Goal: Task Accomplishment & Management: Complete application form

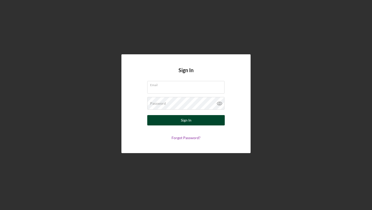
type input "[EMAIL_ADDRESS][DOMAIN_NAME]"
click at [178, 122] on button "Sign In" at bounding box center [185, 120] width 77 height 10
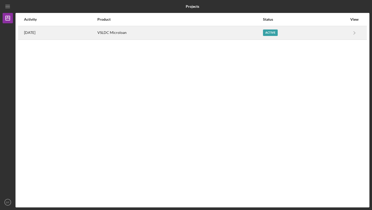
click at [188, 30] on div "VSLDC Microloan" at bounding box center [179, 32] width 165 height 13
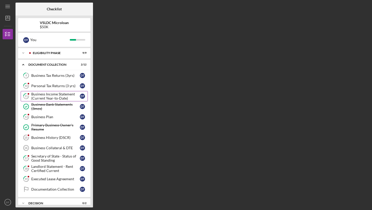
scroll to position [4, 0]
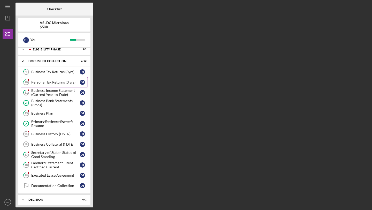
click at [55, 82] on div "Personal Tax Returns (3 yrs)" at bounding box center [55, 82] width 49 height 4
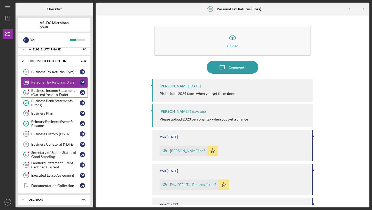
click at [53, 96] on div "Business Income Statement (Current Year-to-Date)" at bounding box center [55, 92] width 49 height 8
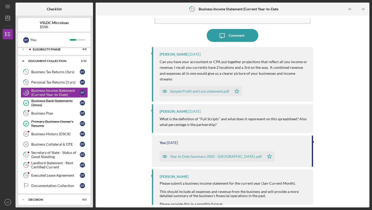
scroll to position [34, 0]
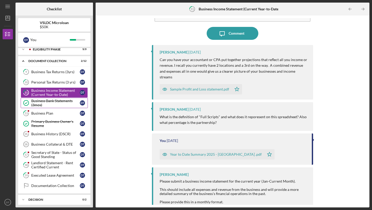
click at [52, 106] on div "Business Bank Statements (3mos)" at bounding box center [55, 103] width 49 height 8
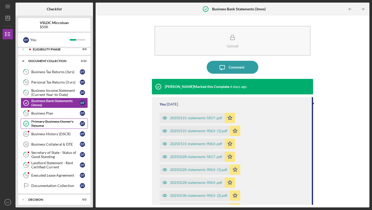
click at [55, 123] on div "Primary Business Owner's Resume" at bounding box center [55, 123] width 49 height 8
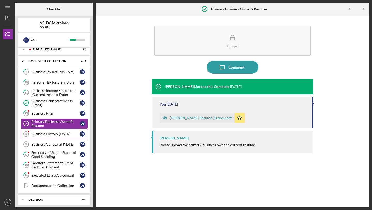
click at [54, 133] on div "Business History (DSCR)" at bounding box center [55, 134] width 49 height 4
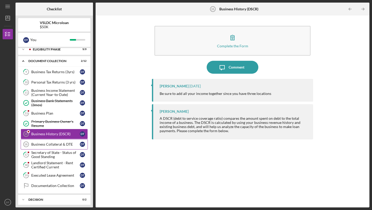
click at [53, 141] on link "Business Collateral & DTE 16 Business Collateral & DTE D T" at bounding box center [54, 144] width 67 height 10
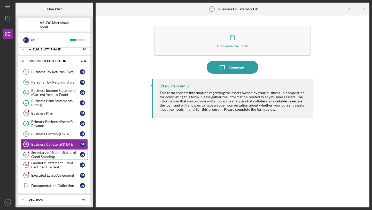
click at [50, 153] on div "Secretary of State - Status of Good Standing" at bounding box center [55, 154] width 49 height 8
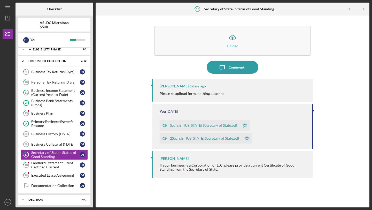
click at [196, 125] on div "Search _ [US_STATE] Secretary of State.pdf" at bounding box center [203, 125] width 67 height 4
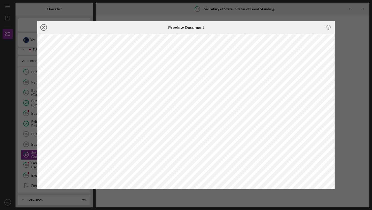
click at [43, 27] on line at bounding box center [43, 27] width 3 height 3
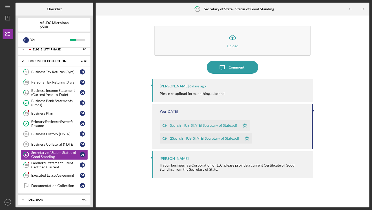
click at [197, 136] on div "2Search _ [US_STATE] Secretary of State.pdf" at bounding box center [201, 138] width 82 height 10
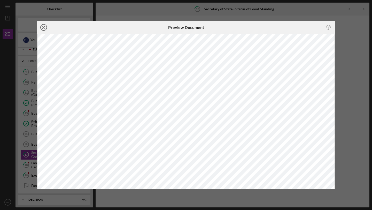
click at [44, 26] on icon "Icon/Close" at bounding box center [43, 27] width 13 height 13
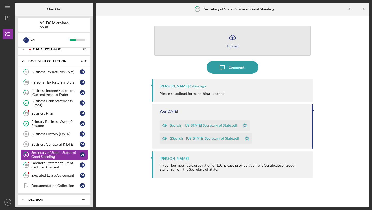
drag, startPoint x: 182, startPoint y: 139, endPoint x: 221, endPoint y: 45, distance: 101.7
click at [221, 45] on div "Icon/Upload Upload Icon/Message Comment [PERSON_NAME] [DATE] Please re uplload …" at bounding box center [232, 111] width 161 height 186
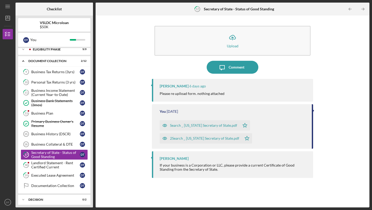
click at [210, 138] on div "2Search _ [US_STATE] Secretary of State.pdf" at bounding box center [204, 138] width 69 height 4
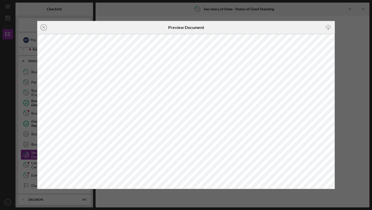
click at [346, 73] on div "Icon/Close Preview Document Icon/Download" at bounding box center [186, 105] width 372 height 210
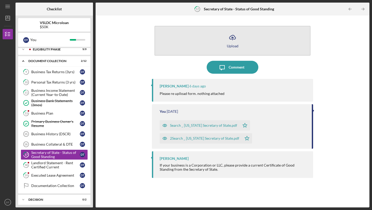
click at [239, 37] on button "Icon/Upload Upload" at bounding box center [232, 41] width 156 height 30
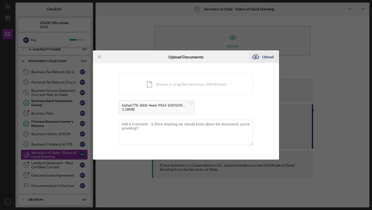
click at [269, 55] on div "Upload" at bounding box center [268, 57] width 12 height 10
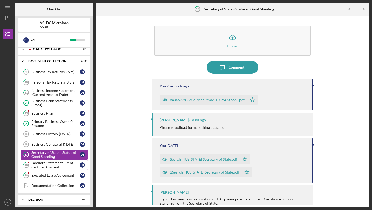
click at [57, 162] on div "Landlord Statement - Rent Certified Current" at bounding box center [55, 165] width 49 height 8
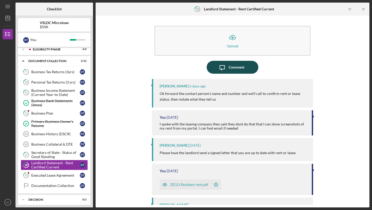
click at [233, 72] on div "Comment" at bounding box center [236, 67] width 16 height 13
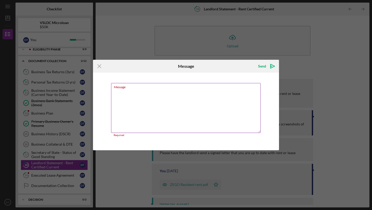
click at [210, 99] on textarea "Message" at bounding box center [185, 108] width 149 height 50
paste textarea "[PERSON_NAME] Specialized Realty [STREET_ADDRESS] O 818.546.1212 | D 747.286.62…"
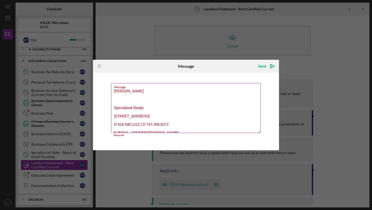
scroll to position [10, 0]
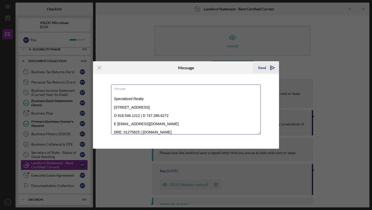
type textarea "[PERSON_NAME] Specialized Realty [STREET_ADDRESS] O 818.546.1212 | D 747.286.62…"
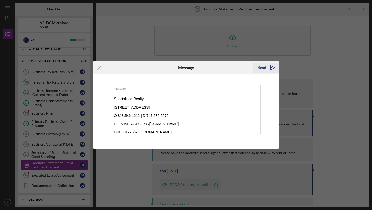
click at [264, 68] on div "Send" at bounding box center [262, 67] width 8 height 10
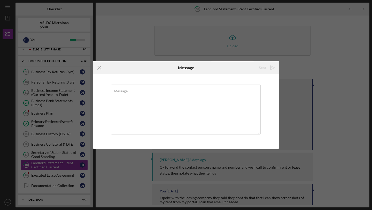
scroll to position [0, 0]
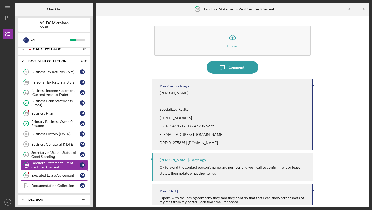
click at [47, 174] on div "Executed Lease Agreement" at bounding box center [55, 175] width 49 height 4
